Goal: Information Seeking & Learning: Learn about a topic

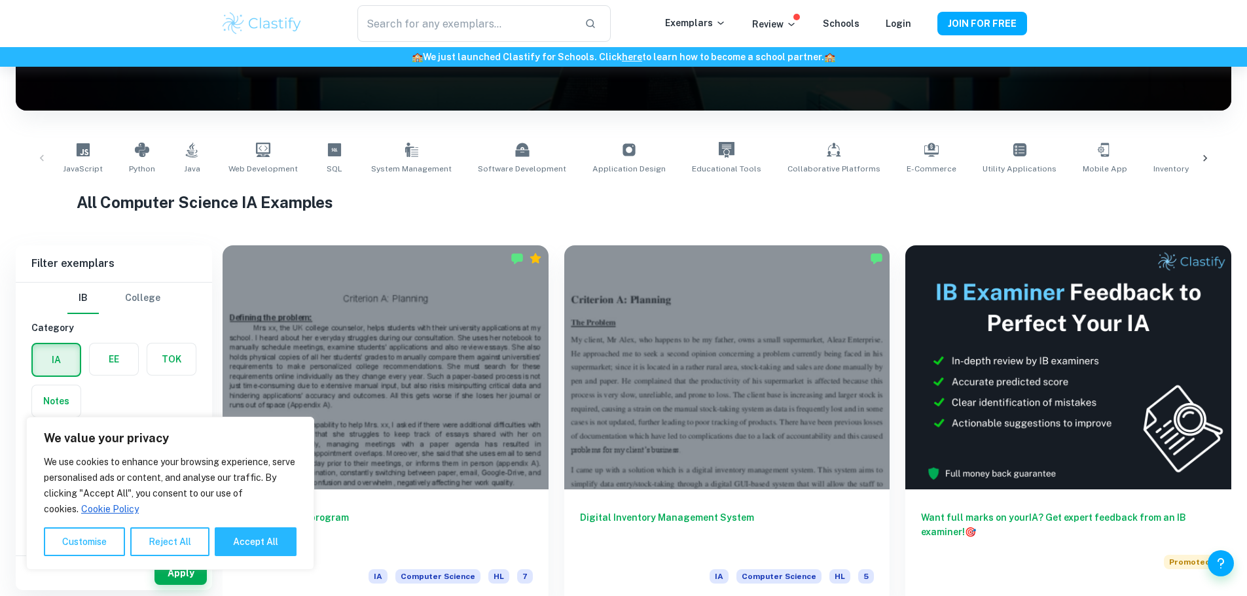
scroll to position [196, 0]
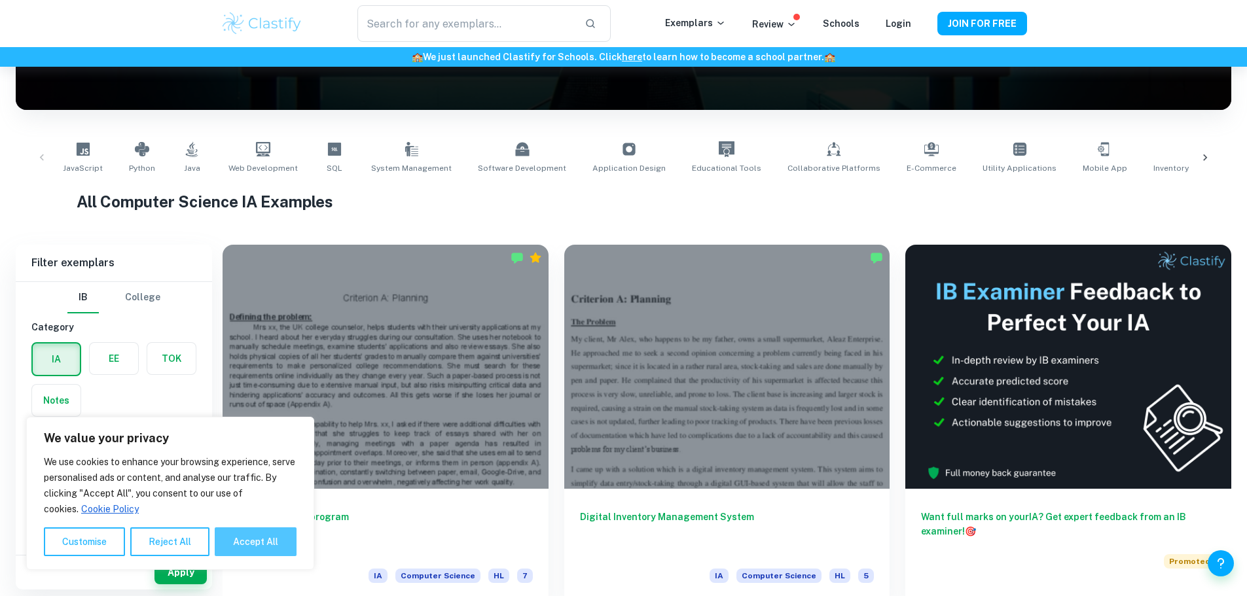
click at [251, 548] on button "Accept All" at bounding box center [256, 541] width 82 height 29
checkbox input "true"
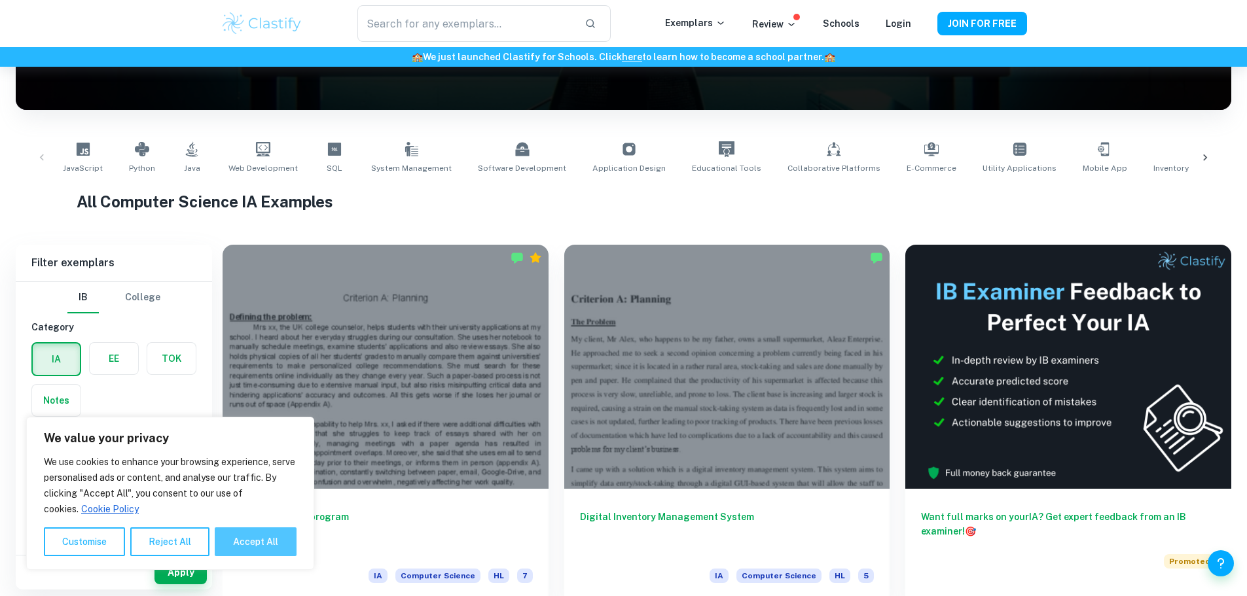
checkbox input "true"
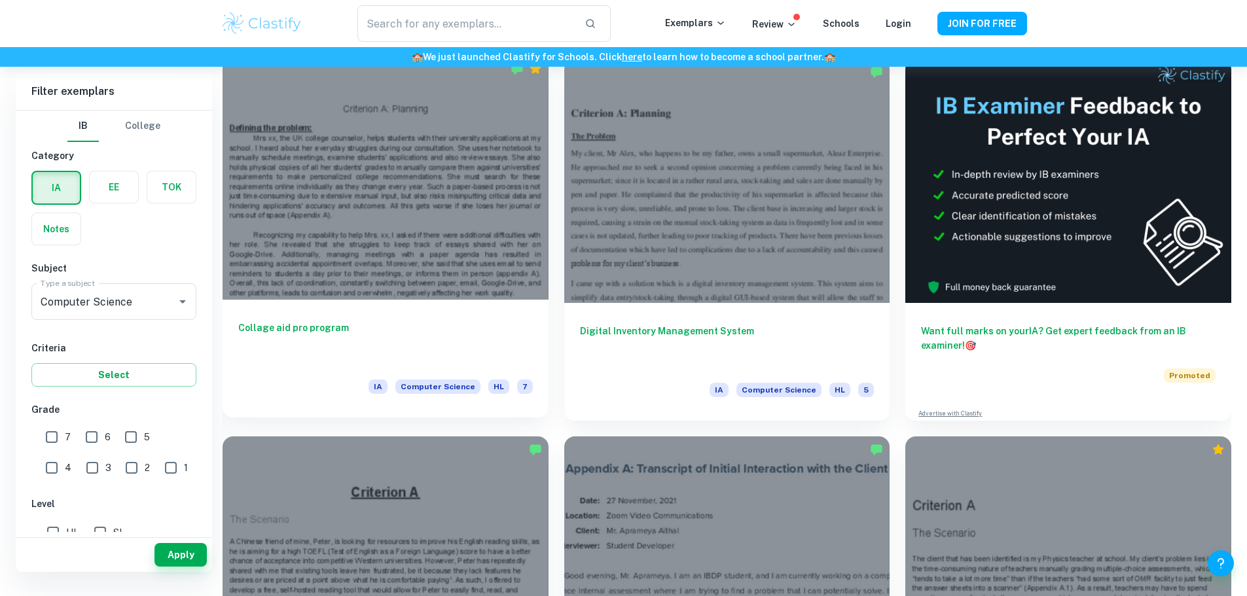
scroll to position [327, 0]
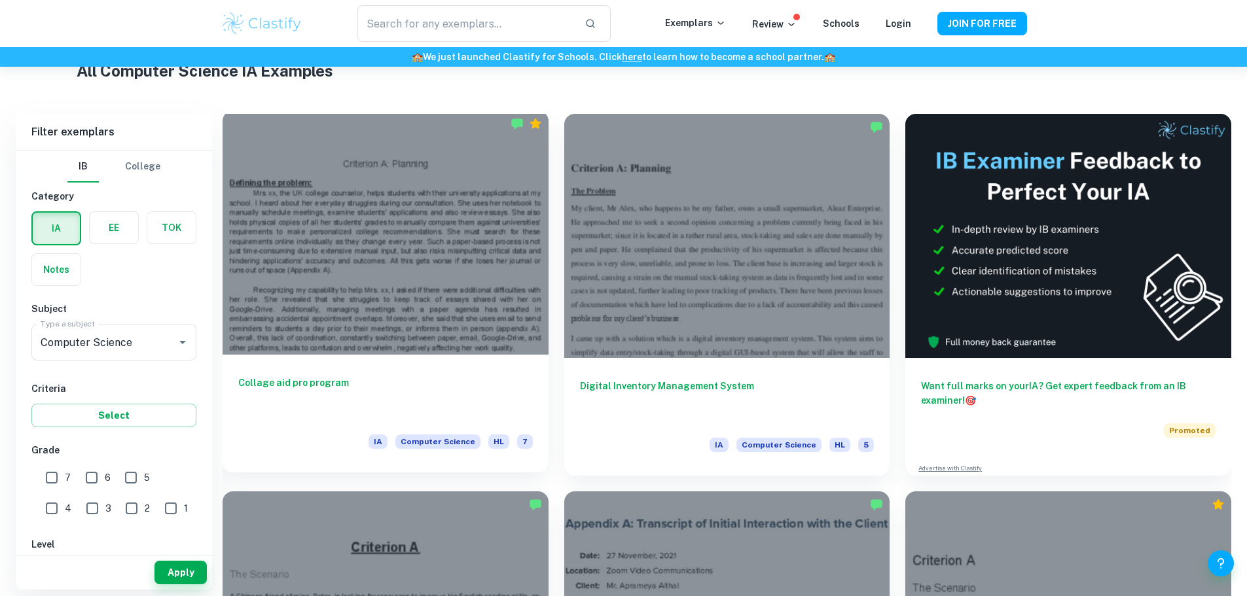
click at [354, 289] on div at bounding box center [385, 233] width 326 height 244
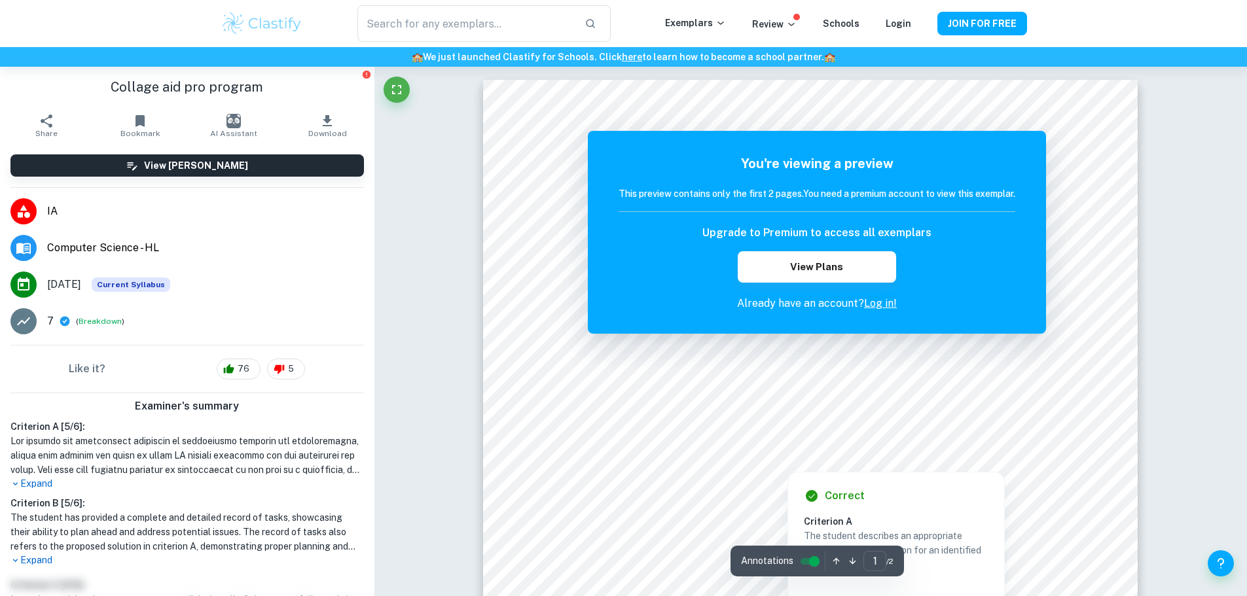
click at [964, 412] on div at bounding box center [810, 416] width 500 height 20
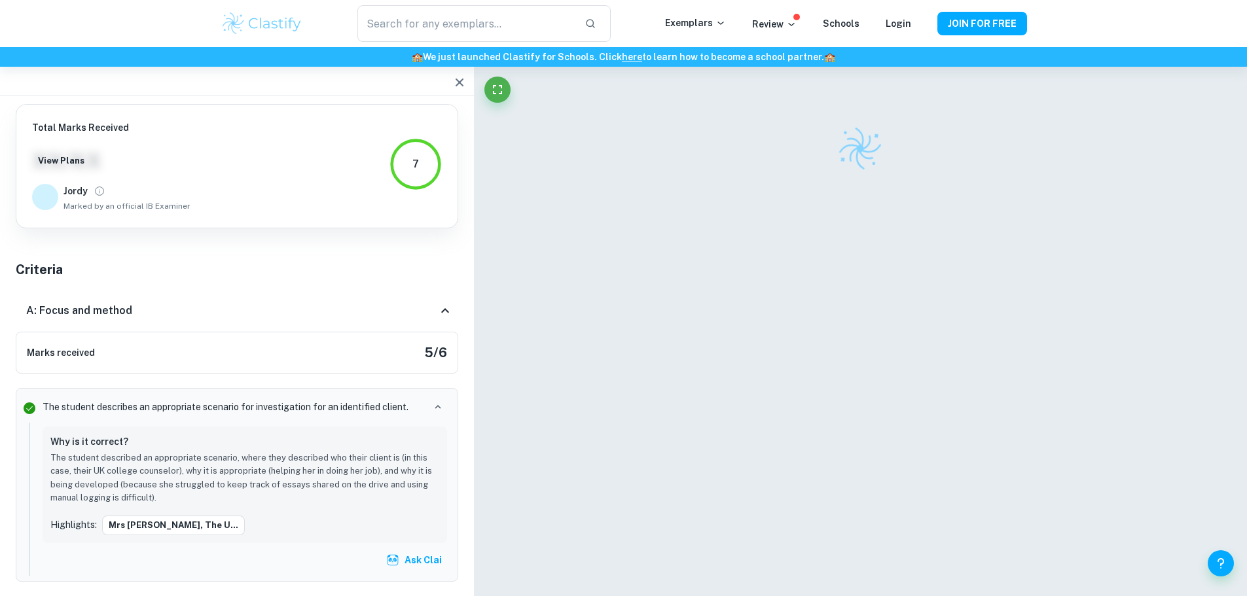
scroll to position [61, 0]
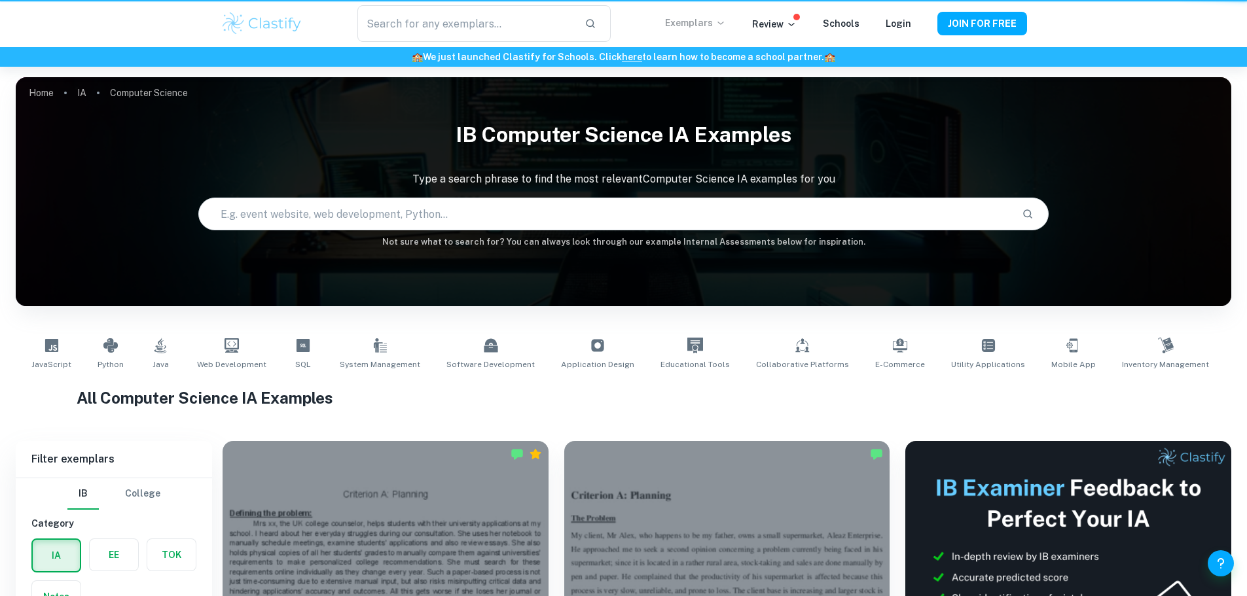
scroll to position [327, 0]
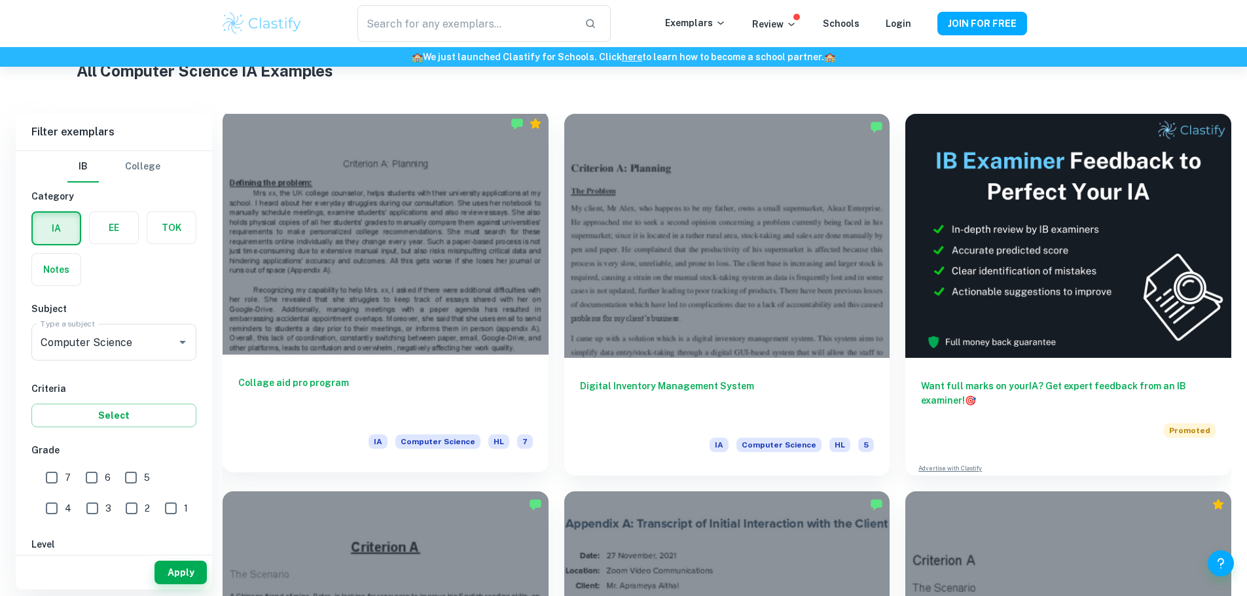
click at [342, 376] on h6 "Collage aid pro program" at bounding box center [385, 397] width 294 height 43
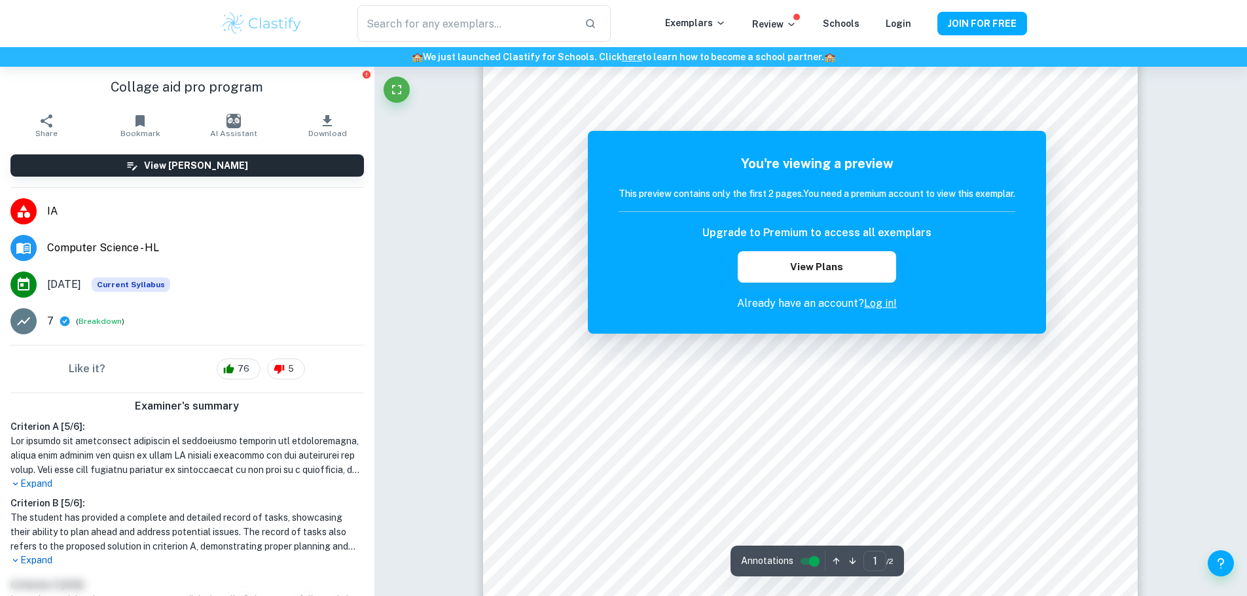
scroll to position [196, 0]
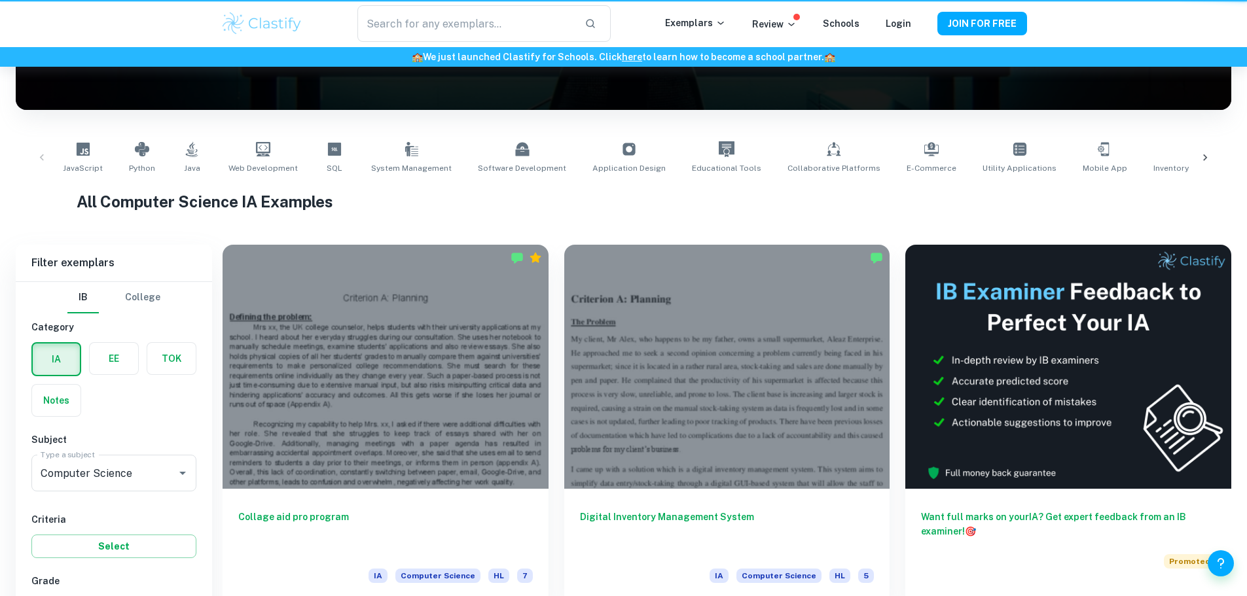
scroll to position [327, 0]
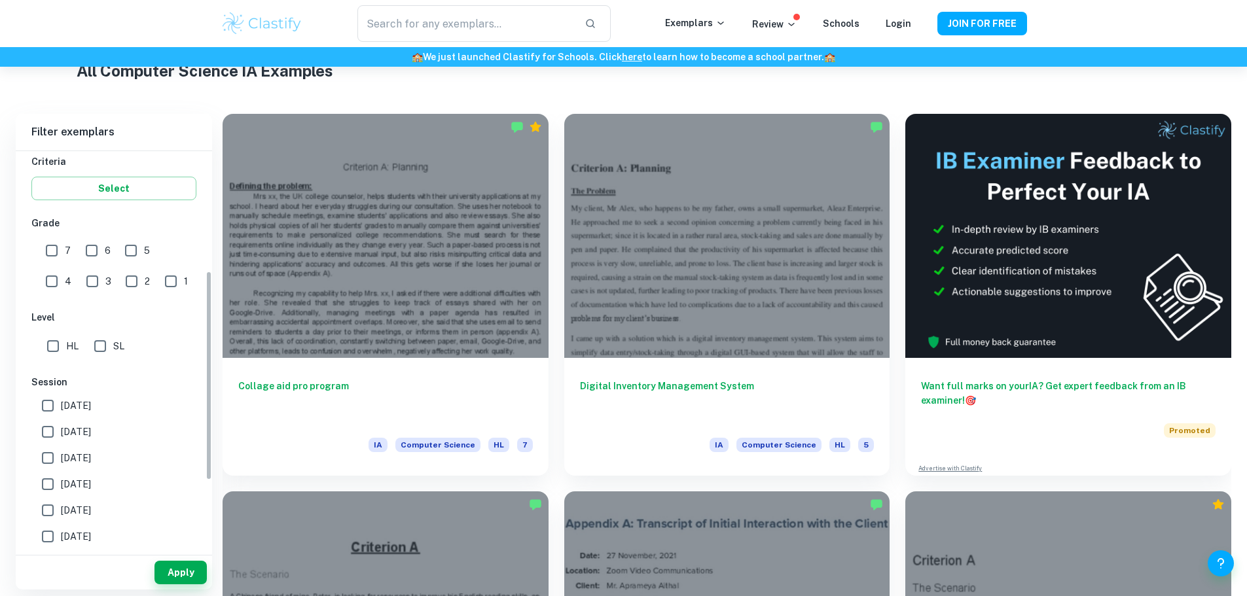
click at [96, 347] on input "SL" at bounding box center [100, 346] width 26 height 26
checkbox input "true"
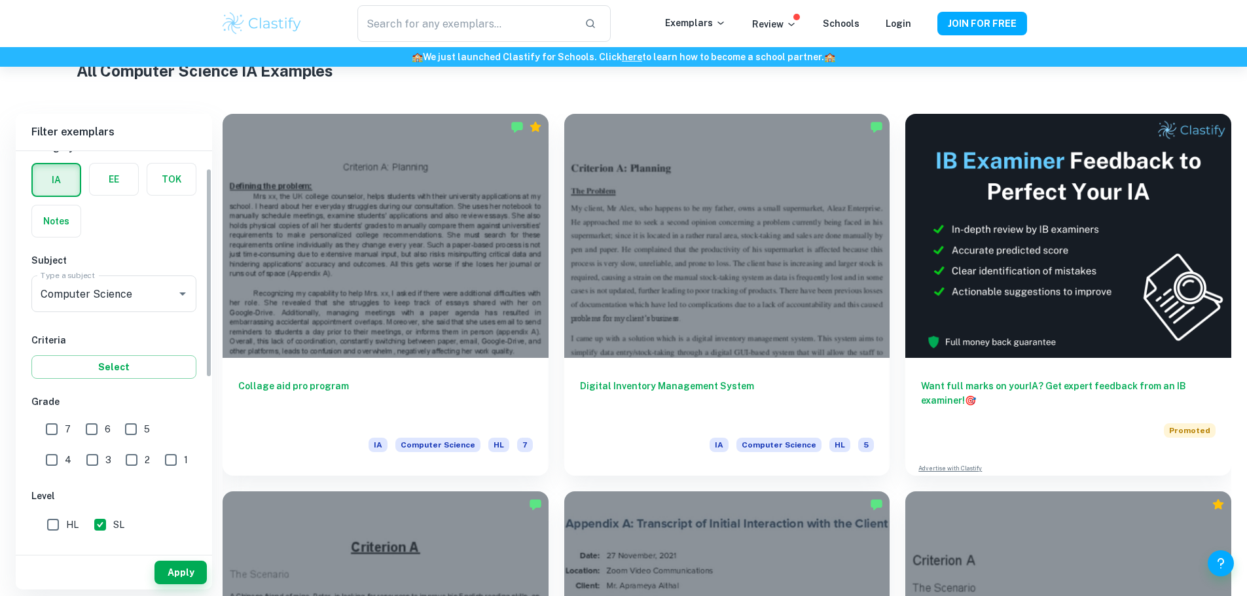
scroll to position [0, 0]
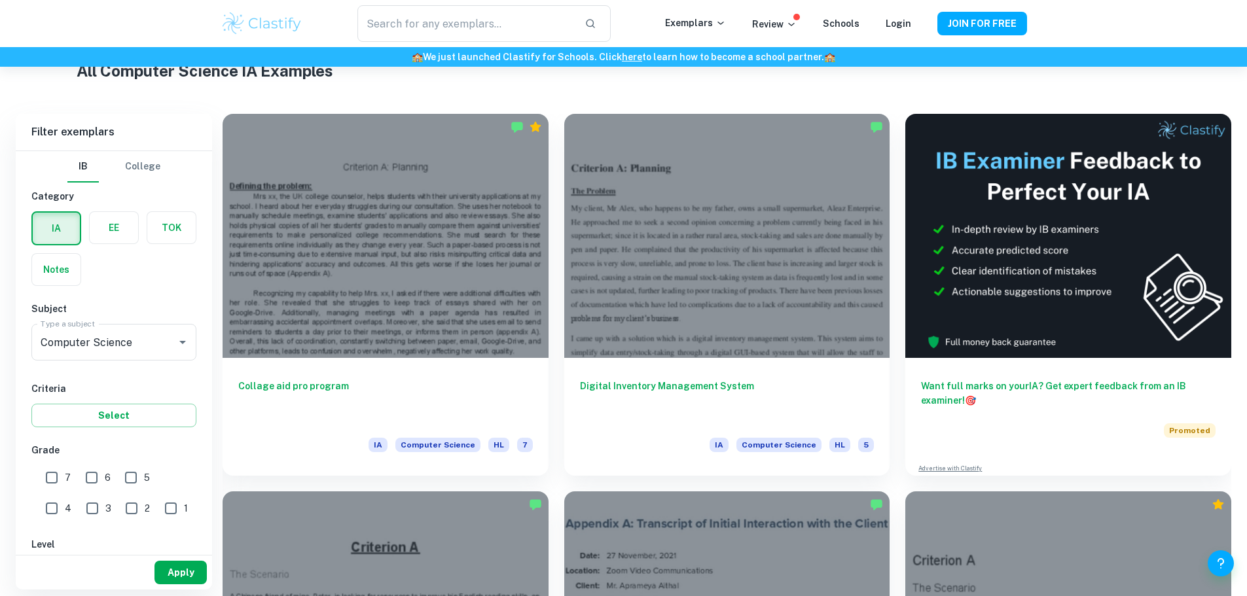
click at [180, 571] on button "Apply" at bounding box center [180, 573] width 52 height 24
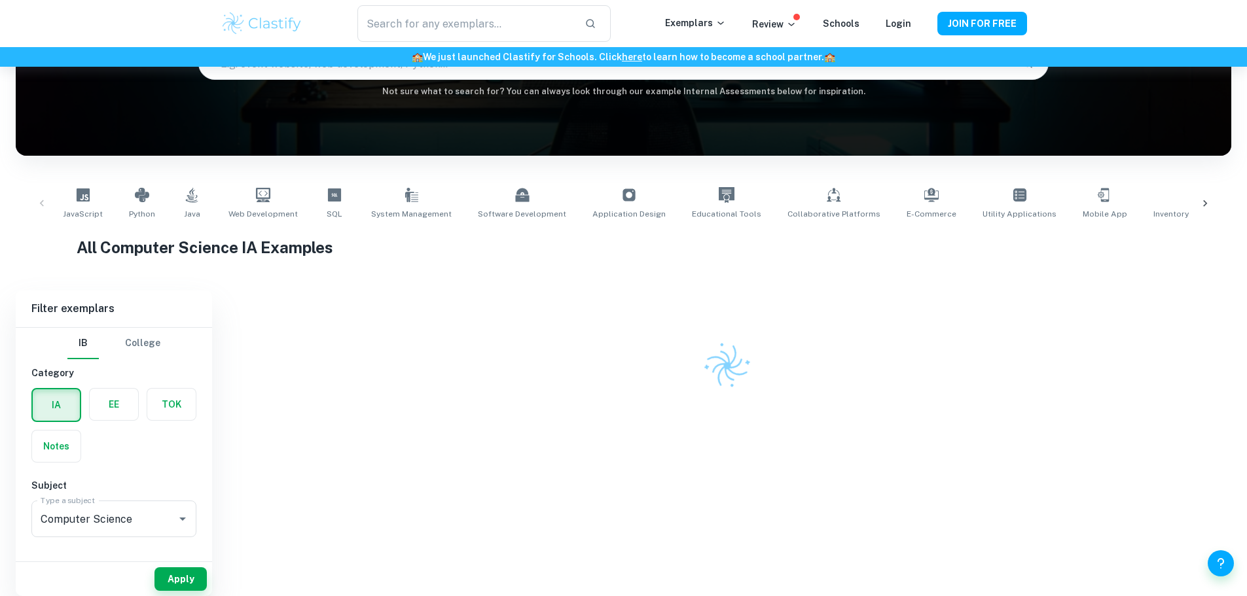
scroll to position [327, 0]
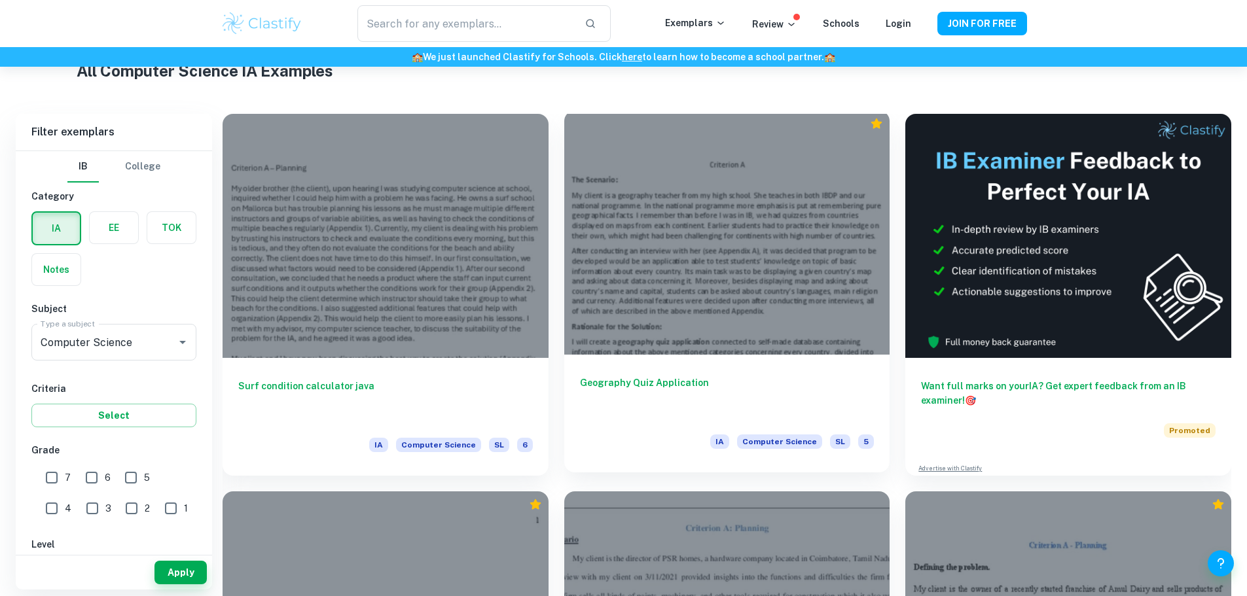
click at [633, 376] on h6 "Geography Quiz Application" at bounding box center [727, 397] width 294 height 43
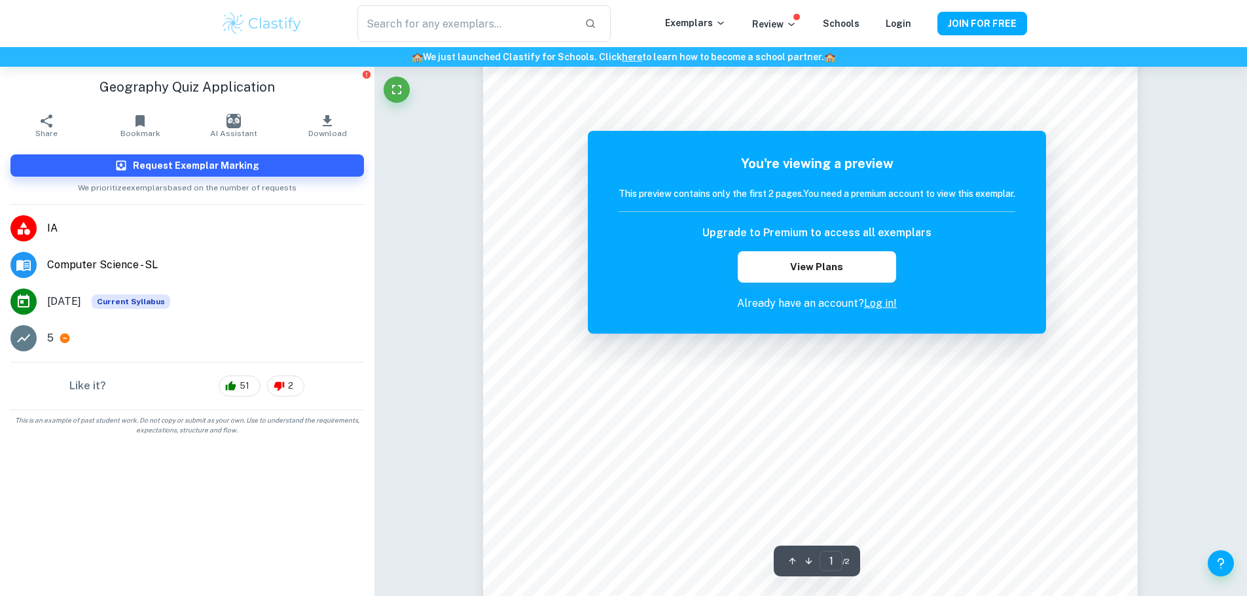
scroll to position [65, 0]
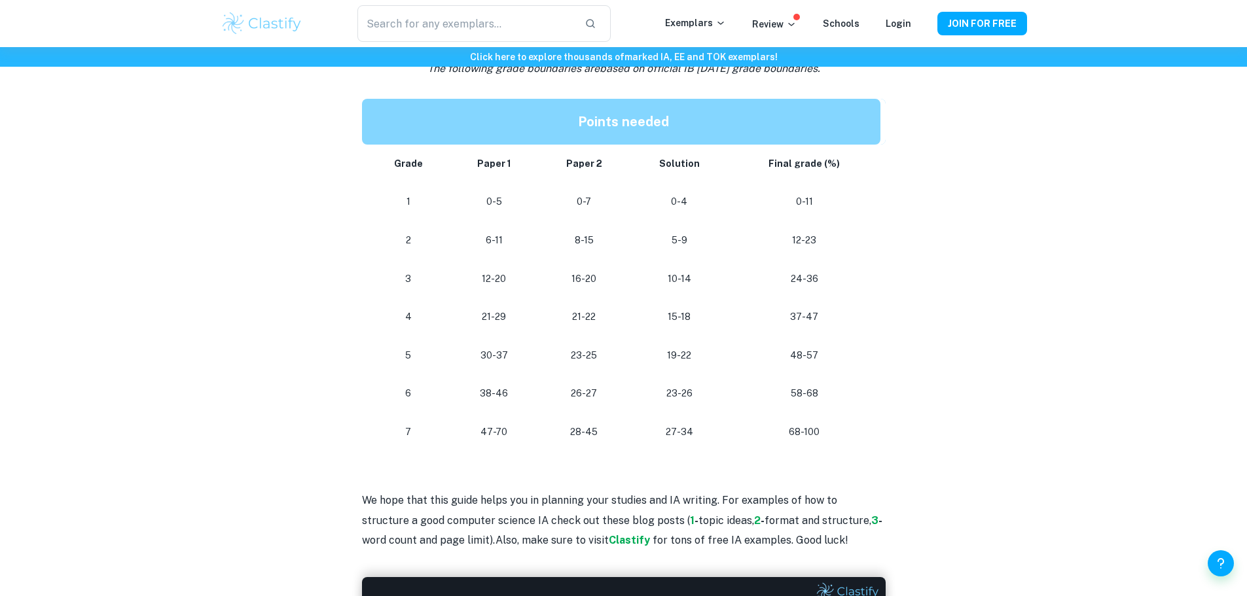
scroll to position [857, 0]
